Goal: Book appointment/travel/reservation

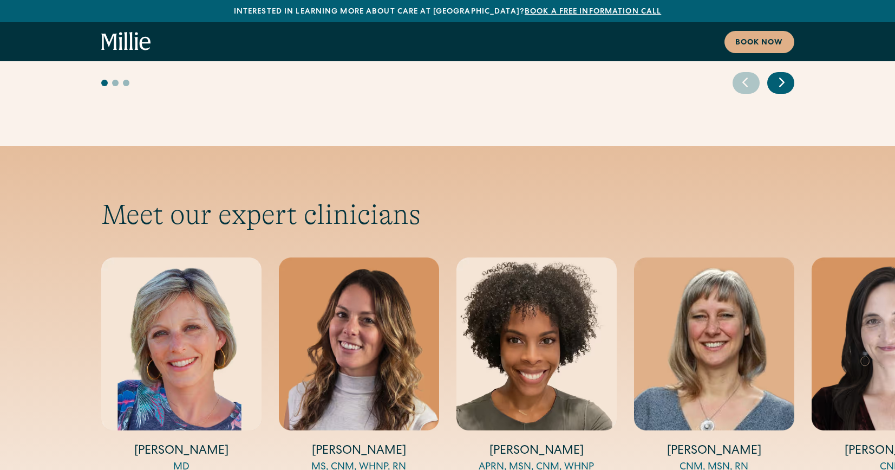
scroll to position [3461, 0]
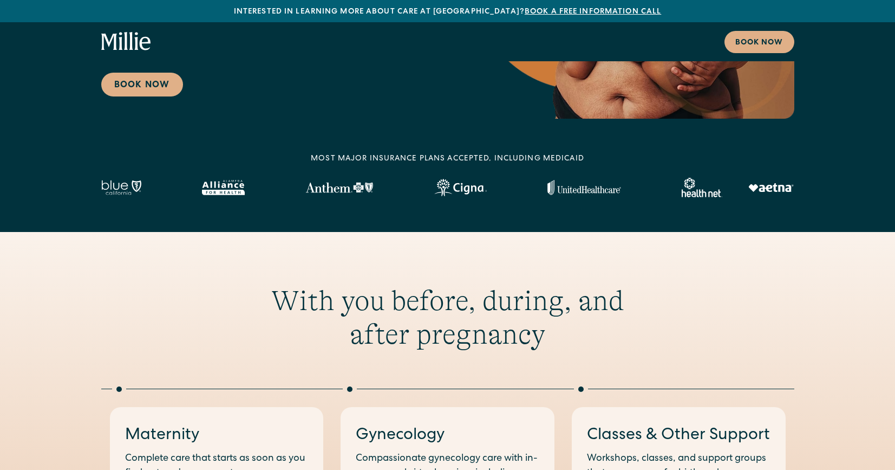
scroll to position [0, 0]
